Goal: Navigation & Orientation: Find specific page/section

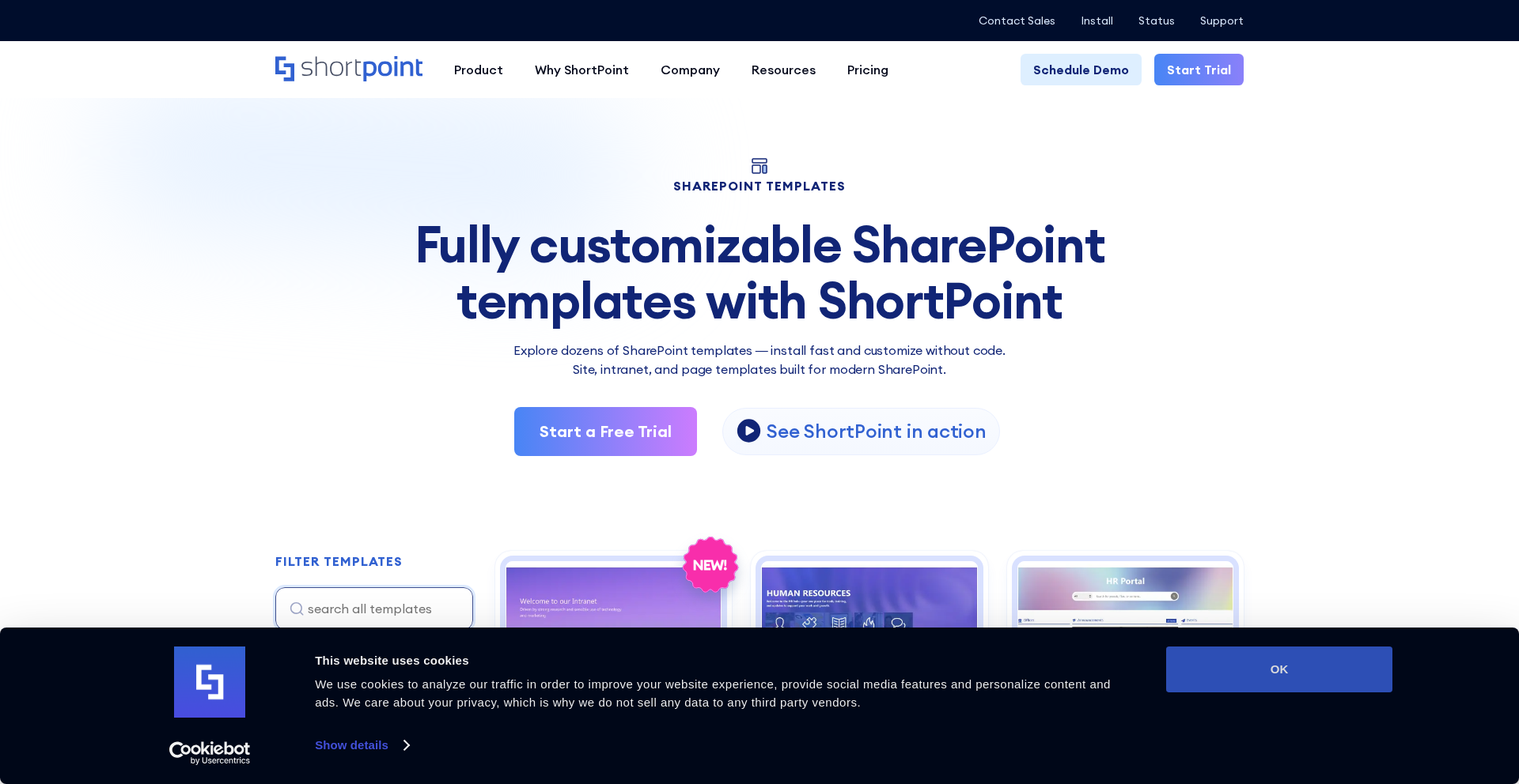
click at [1271, 682] on button "OK" at bounding box center [1279, 670] width 226 height 46
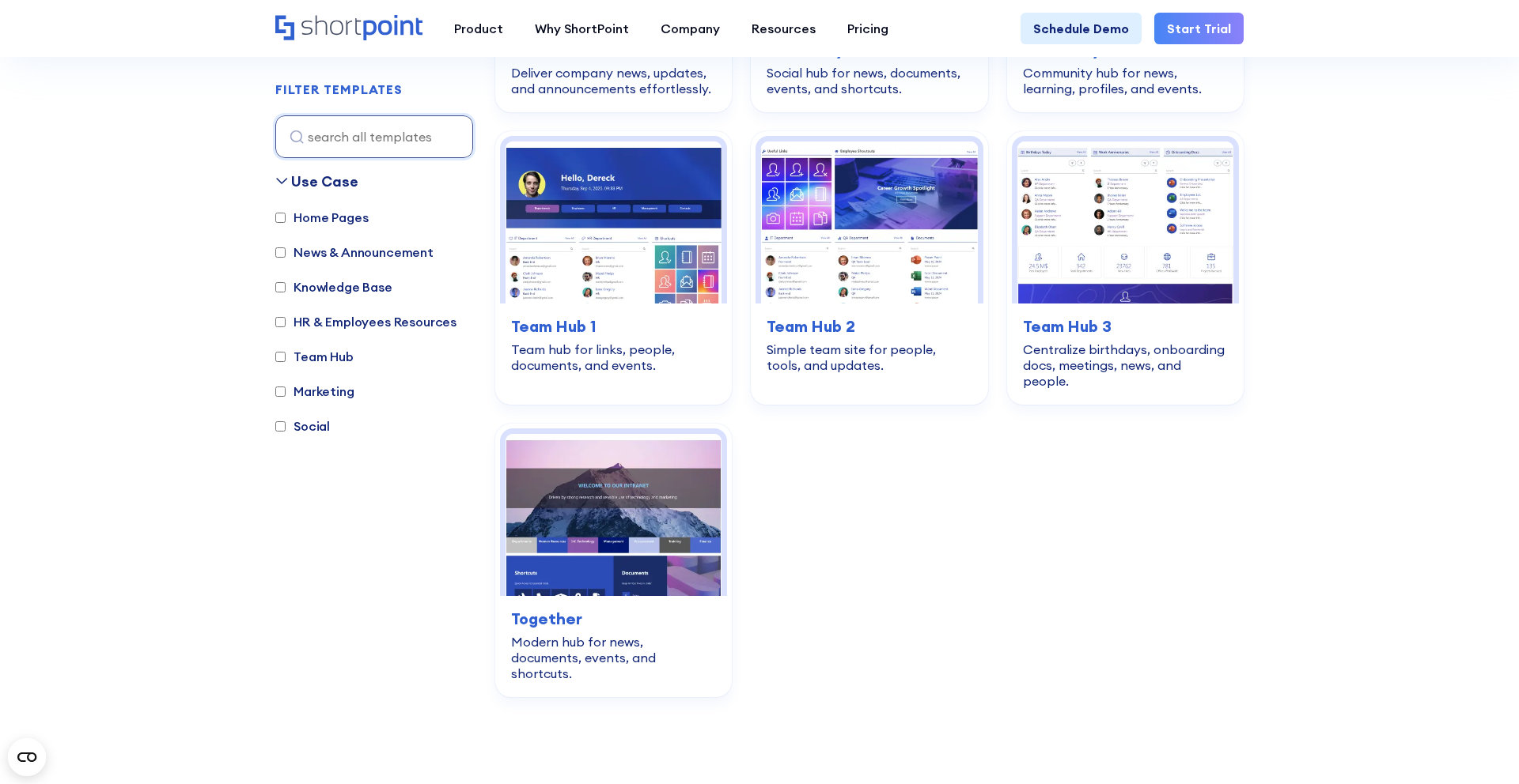
scroll to position [2406, 0]
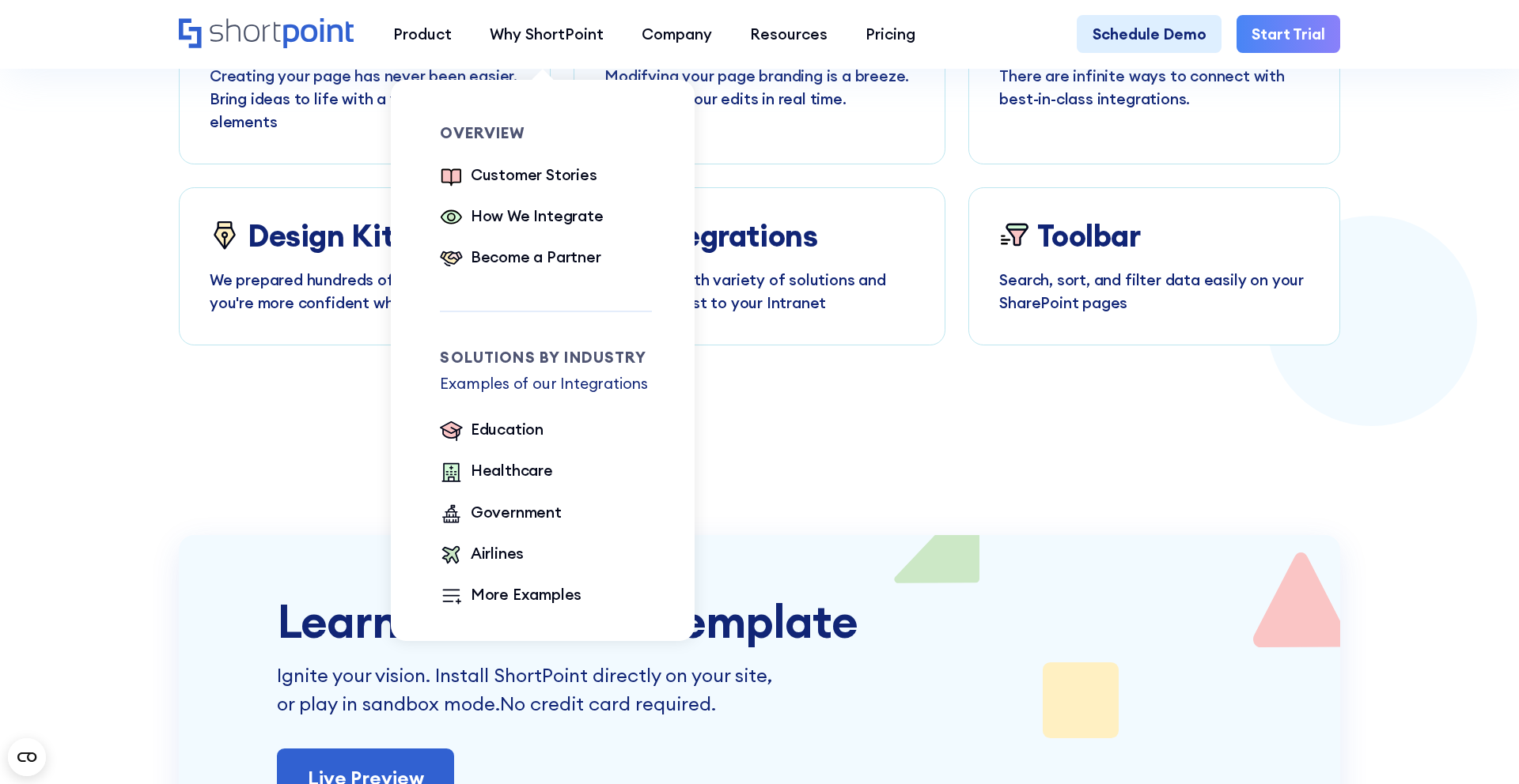
scroll to position [3069, 0]
